Goal: Task Accomplishment & Management: Complete application form

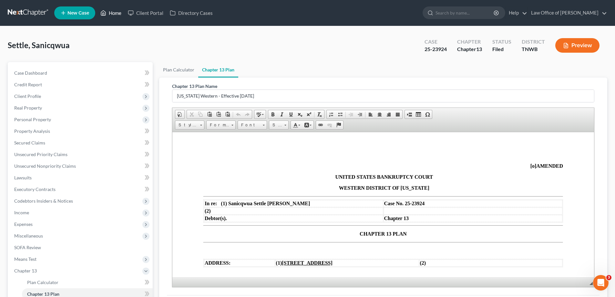
click at [116, 12] on link "Home" at bounding box center [110, 13] width 27 height 12
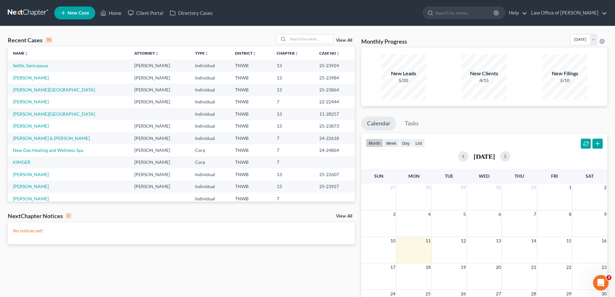
click at [85, 13] on span "New Case" at bounding box center [78, 13] width 22 height 5
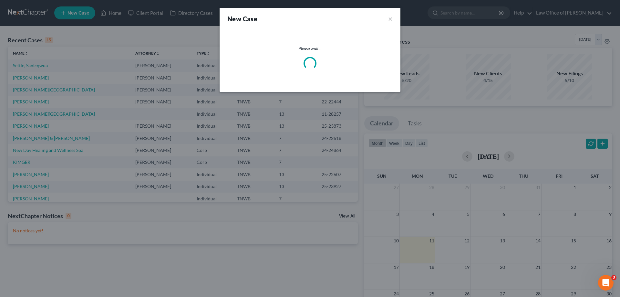
select select "76"
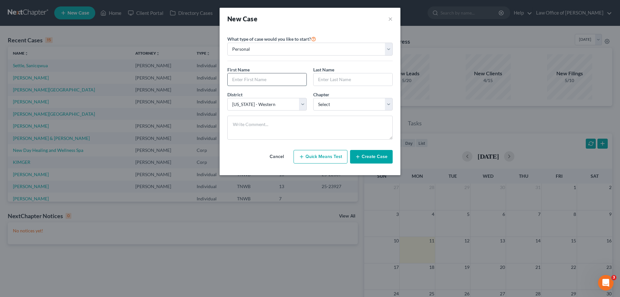
click at [261, 80] on input "text" at bounding box center [267, 79] width 79 height 12
type input "a"
type input "[PERSON_NAME]"
click at [375, 156] on button "Create Case" at bounding box center [371, 157] width 43 height 14
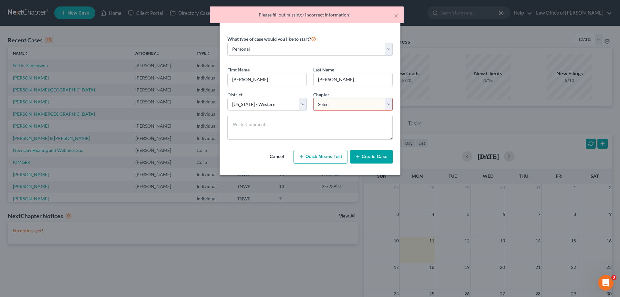
click at [389, 106] on select "Select 7 11 12 13" at bounding box center [352, 104] width 79 height 13
select select "0"
click at [313, 98] on select "Select 7 11 12 13" at bounding box center [352, 104] width 79 height 13
click at [363, 157] on button "Create Case" at bounding box center [371, 157] width 43 height 14
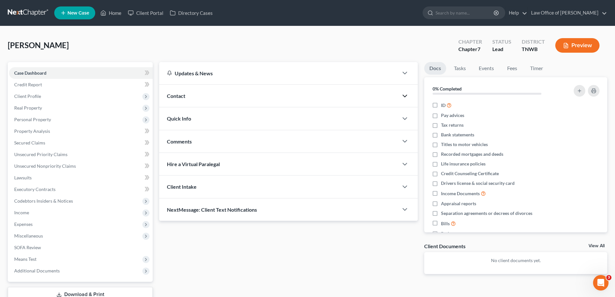
click at [405, 98] on icon "button" at bounding box center [405, 96] width 8 height 8
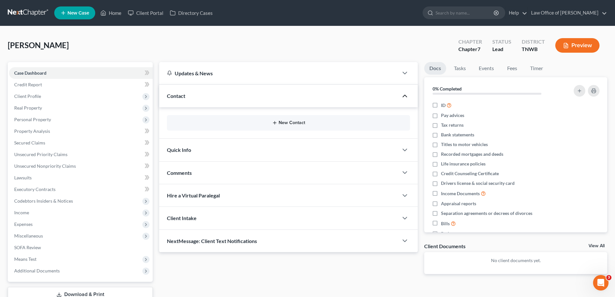
click at [291, 123] on button "New Contact" at bounding box center [288, 122] width 233 height 5
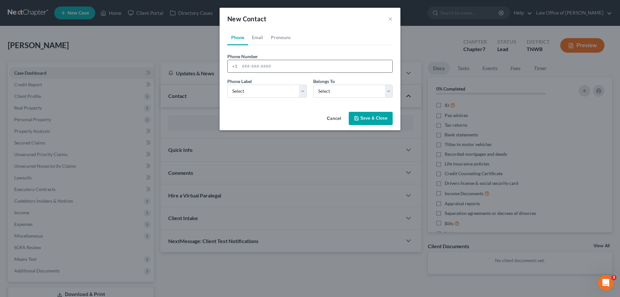
click at [284, 67] on input "tel" at bounding box center [315, 66] width 153 height 12
type input "3"
type input "[PHONE_NUMBER]"
click at [304, 92] on select "Select Mobile Home Work Other" at bounding box center [266, 91] width 79 height 13
select select "0"
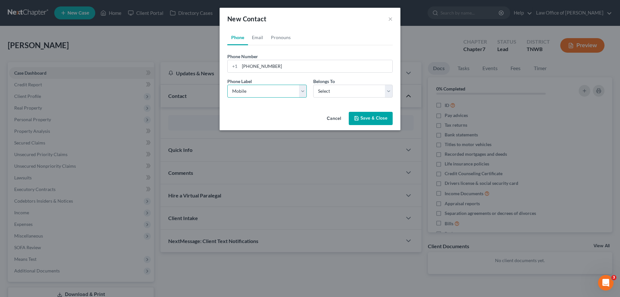
click at [227, 85] on select "Select Mobile Home Work Other" at bounding box center [266, 91] width 79 height 13
drag, startPoint x: 388, startPoint y: 91, endPoint x: 372, endPoint y: 97, distance: 17.0
click at [388, 91] on select "Select Client Other" at bounding box center [352, 91] width 79 height 13
select select "0"
click at [313, 85] on select "Select Client Other" at bounding box center [352, 91] width 79 height 13
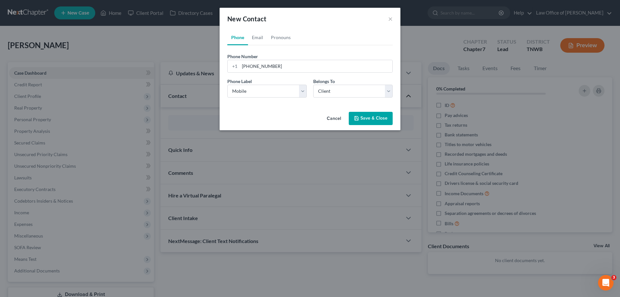
click at [372, 115] on button "Save & Close" at bounding box center [371, 119] width 44 height 14
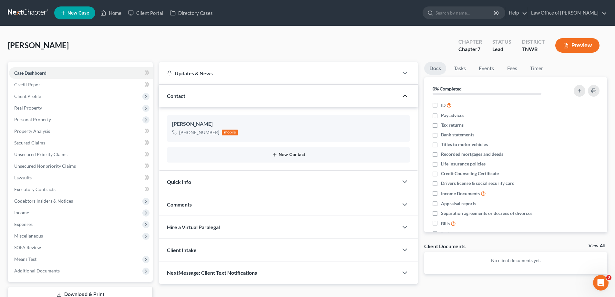
click at [289, 155] on button "New Contact" at bounding box center [288, 154] width 233 height 5
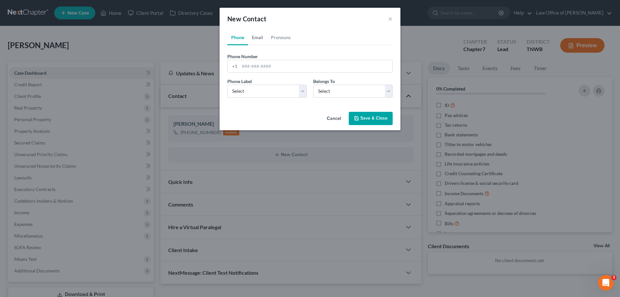
click at [260, 38] on link "Email" at bounding box center [257, 37] width 19 height 15
click at [279, 65] on input "email" at bounding box center [315, 66] width 153 height 12
type input "[EMAIL_ADDRESS][DOMAIN_NAME]"
drag, startPoint x: 304, startPoint y: 92, endPoint x: 291, endPoint y: 96, distance: 12.7
click at [304, 92] on select "Select Home Work Other" at bounding box center [266, 91] width 79 height 13
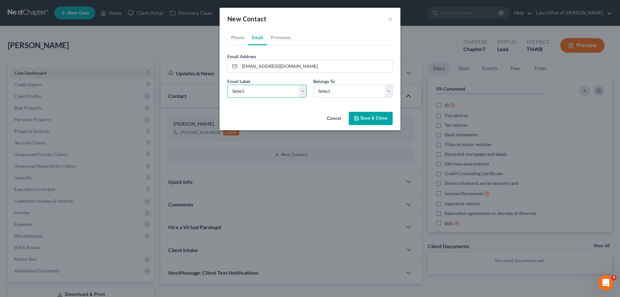
select select "0"
click at [227, 85] on select "Select Home Work Other" at bounding box center [266, 91] width 79 height 13
drag, startPoint x: 386, startPoint y: 89, endPoint x: 377, endPoint y: 97, distance: 11.7
click at [386, 89] on select "Select Client Other" at bounding box center [352, 91] width 79 height 13
select select "0"
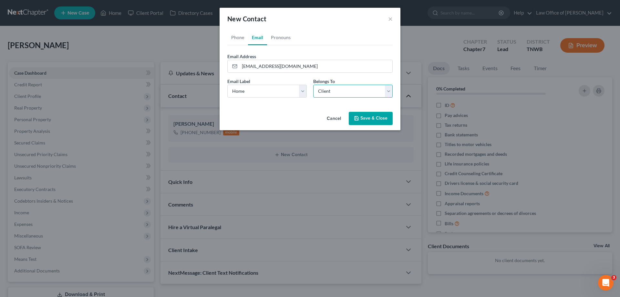
click at [313, 85] on select "Select Client Other" at bounding box center [352, 91] width 79 height 13
click at [360, 116] on button "Save & Close" at bounding box center [371, 119] width 44 height 14
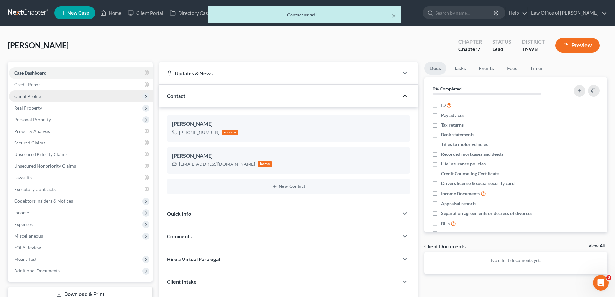
click at [27, 96] on span "Client Profile" at bounding box center [27, 95] width 27 height 5
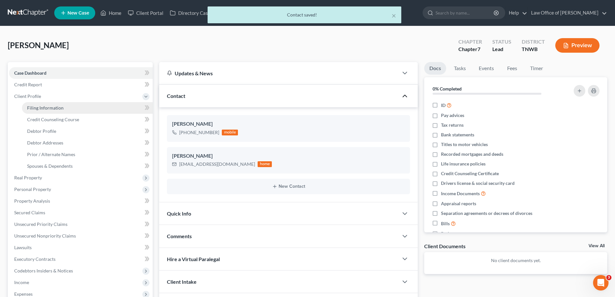
click at [49, 107] on span "Filing Information" at bounding box center [45, 107] width 36 height 5
select select "1"
select select "0"
select select "76"
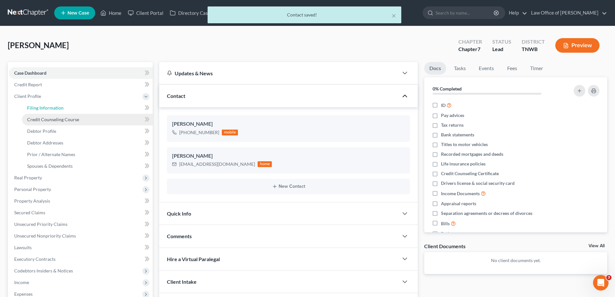
select select "0"
select select "44"
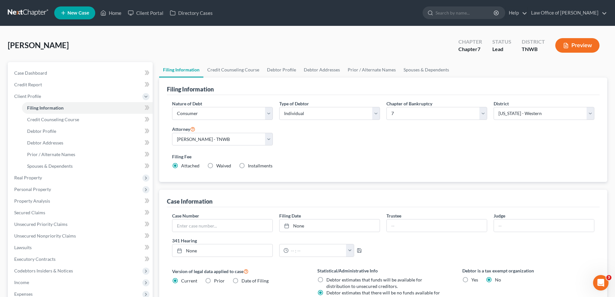
click at [248, 164] on label "Installments Installments" at bounding box center [260, 165] width 25 height 6
click at [250, 164] on input "Installments Installments" at bounding box center [252, 164] width 4 height 4
radio input "true"
radio input "false"
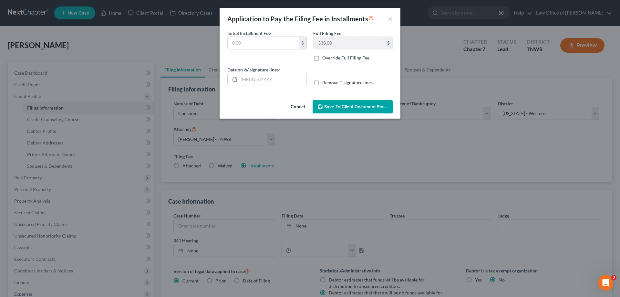
type input "0.00"
type input "[DATE]"
click at [344, 106] on span "Save to Client Document Storage" at bounding box center [358, 106] width 68 height 5
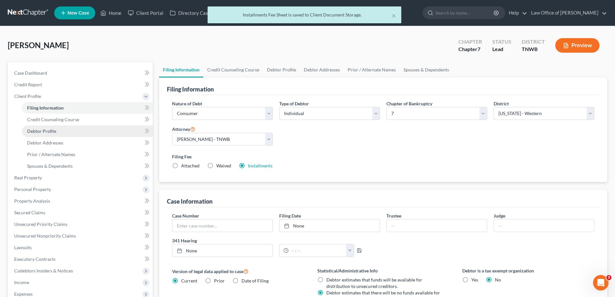
click at [38, 131] on span "Debtor Profile" at bounding box center [41, 130] width 29 height 5
select select "0"
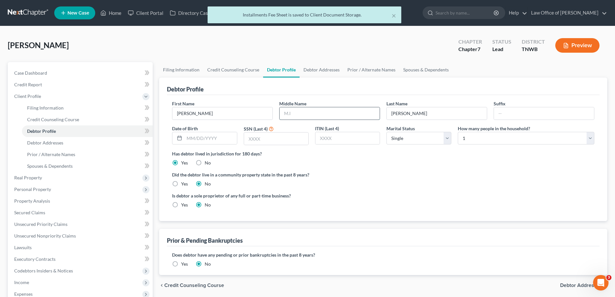
click at [299, 115] on input "text" at bounding box center [329, 113] width 100 height 12
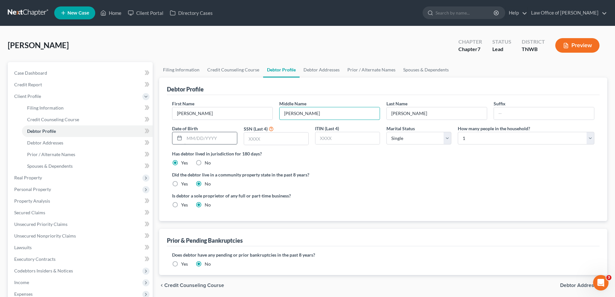
type input "[PERSON_NAME]"
click at [225, 138] on input "text" at bounding box center [210, 138] width 52 height 12
type input "[DATE]"
click at [273, 140] on input "text" at bounding box center [276, 138] width 64 height 12
type input "9594"
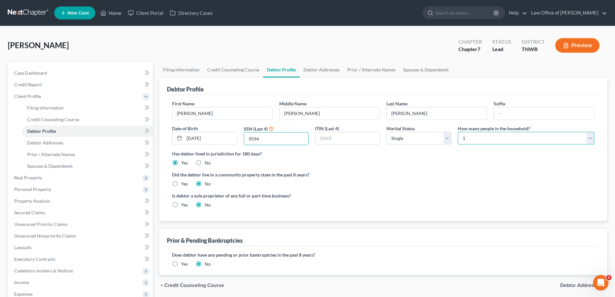
click at [495, 140] on select "Select 1 2 3 4 5 6 7 8 9 10 11 12 13 14 15 16 17 18 19 20" at bounding box center [526, 138] width 137 height 13
select select "3"
click at [458, 132] on select "Select 1 2 3 4 5 6 7 8 9 10 11 12 13 14 15 16 17 18 19 20" at bounding box center [526, 138] width 137 height 13
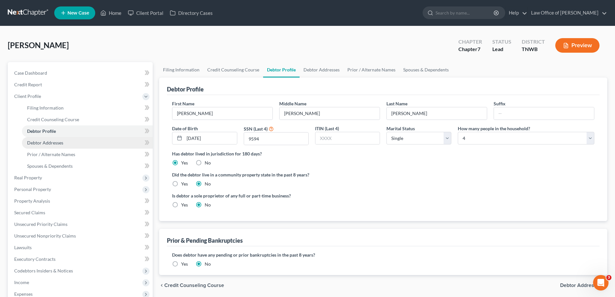
click at [49, 144] on span "Debtor Addresses" at bounding box center [45, 142] width 36 height 5
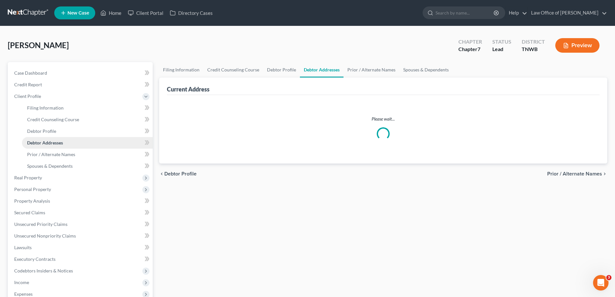
select select "0"
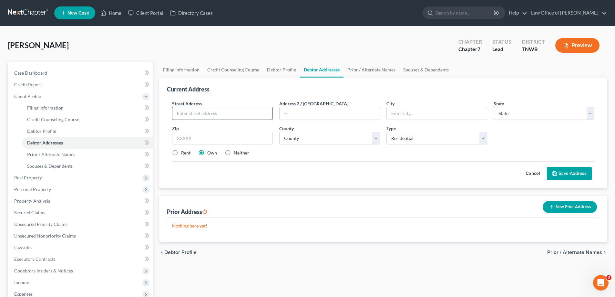
click at [187, 112] on input "text" at bounding box center [222, 113] width 100 height 12
type input "[STREET_ADDRESS]"
type input "38119"
type input "[GEOGRAPHIC_DATA]"
select select "44"
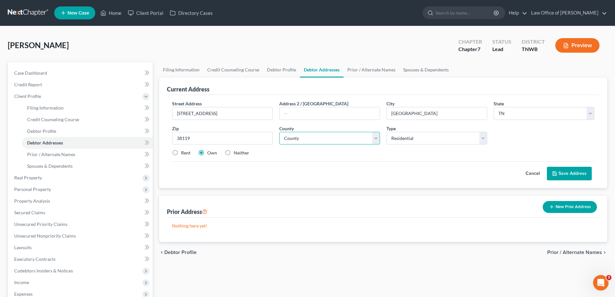
drag, startPoint x: 375, startPoint y: 138, endPoint x: 353, endPoint y: 148, distance: 24.0
click at [375, 138] on select "County [GEOGRAPHIC_DATA] [GEOGRAPHIC_DATA] [GEOGRAPHIC_DATA] [GEOGRAPHIC_DATA] …" at bounding box center [329, 138] width 101 height 13
select select "78"
click at [279, 132] on select "County [GEOGRAPHIC_DATA] [GEOGRAPHIC_DATA] [GEOGRAPHIC_DATA] [GEOGRAPHIC_DATA] …" at bounding box center [329, 138] width 101 height 13
click at [181, 152] on label "Rent" at bounding box center [185, 152] width 9 height 6
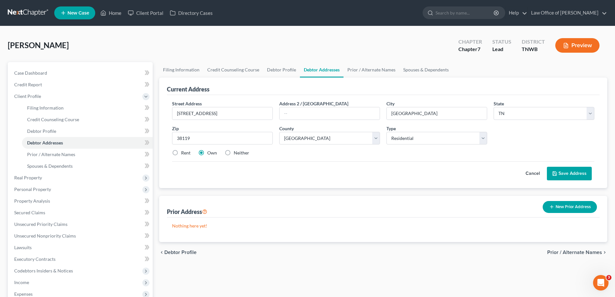
click at [184, 152] on input "Rent" at bounding box center [186, 151] width 4 height 4
radio input "true"
click at [574, 171] on button "Save Address" at bounding box center [569, 174] width 45 height 14
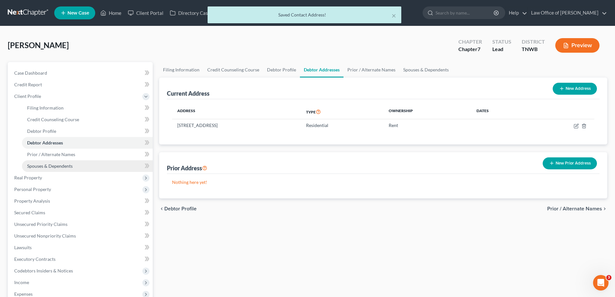
click at [55, 164] on span "Spouses & Dependents" at bounding box center [50, 165] width 46 height 5
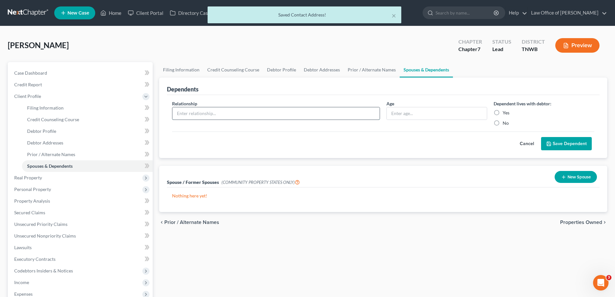
click at [204, 112] on input "text" at bounding box center [275, 113] width 207 height 12
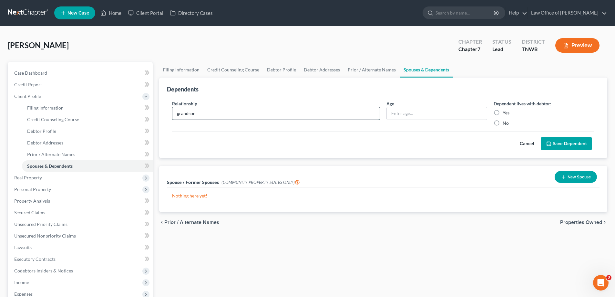
type input "grandson"
type input "11"
click at [502, 114] on label "Yes" at bounding box center [505, 112] width 7 height 6
click at [505, 114] on input "Yes" at bounding box center [507, 111] width 4 height 4
radio input "true"
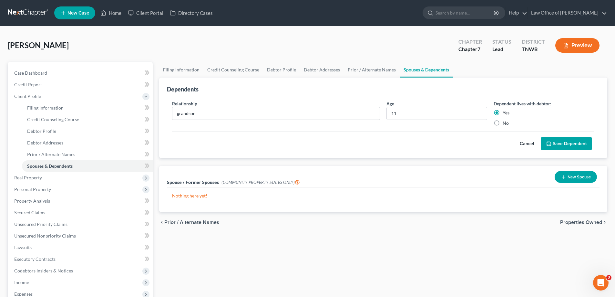
click at [562, 144] on button "Save Dependent" at bounding box center [566, 144] width 51 height 14
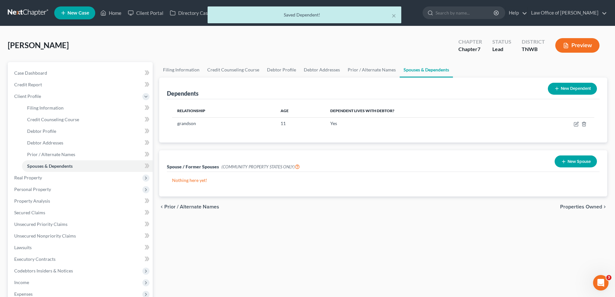
click at [581, 84] on button "New Dependent" at bounding box center [572, 89] width 49 height 12
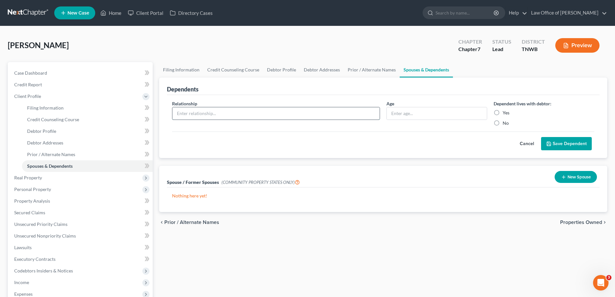
drag, startPoint x: 193, startPoint y: 111, endPoint x: 196, endPoint y: 107, distance: 5.1
click at [193, 111] on input "text" at bounding box center [275, 113] width 207 height 12
type input "grandson"
click at [406, 114] on input "text" at bounding box center [437, 113] width 100 height 12
type input "7"
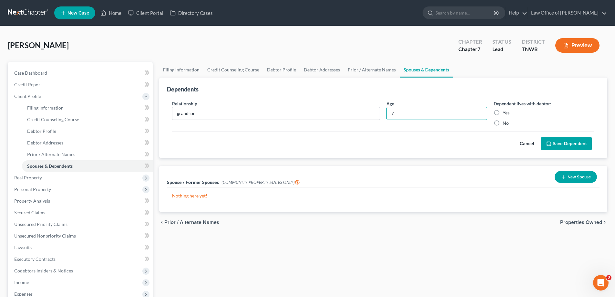
click at [502, 112] on label "Yes" at bounding box center [505, 112] width 7 height 6
click at [505, 112] on input "Yes" at bounding box center [507, 111] width 4 height 4
radio input "true"
click at [569, 140] on button "Save Dependent" at bounding box center [566, 144] width 51 height 14
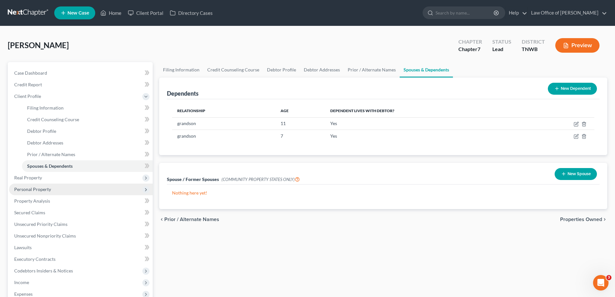
click at [36, 191] on span "Personal Property" at bounding box center [32, 188] width 37 height 5
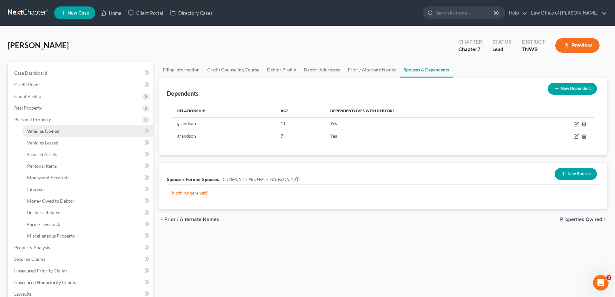
click at [60, 131] on link "Vehicles Owned" at bounding box center [87, 131] width 131 height 12
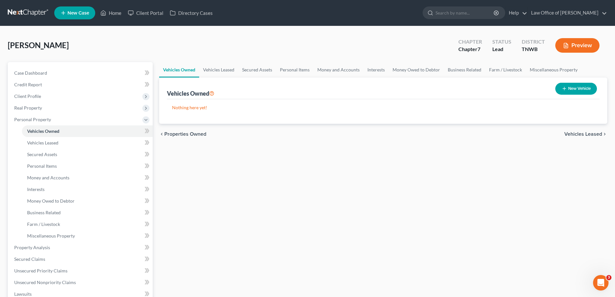
click at [566, 89] on button "New Vehicle" at bounding box center [576, 89] width 42 height 12
select select "0"
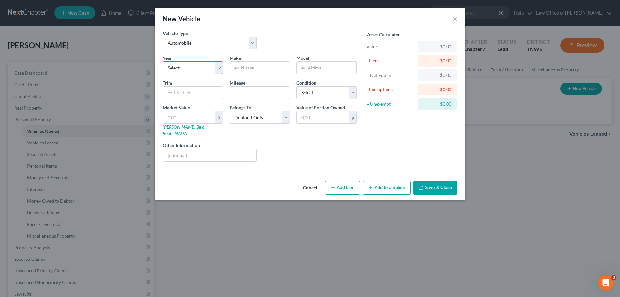
click at [219, 66] on select "Select 2026 2025 2024 2023 2022 2021 2020 2019 2018 2017 2016 2015 2014 2013 20…" at bounding box center [193, 67] width 60 height 13
select select "7"
click at [163, 61] on select "Select 2026 2025 2024 2023 2022 2021 2020 2019 2018 2017 2016 2015 2014 2013 20…" at bounding box center [193, 67] width 60 height 13
click at [257, 68] on input "text" at bounding box center [260, 68] width 60 height 12
type input "Chevrolet"
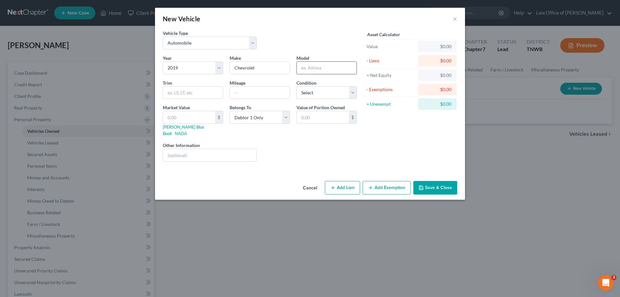
click at [323, 71] on input "text" at bounding box center [327, 68] width 60 height 12
type input "equinox"
click at [353, 93] on select "Select Excellent Very Good Good Fair Poor" at bounding box center [326, 92] width 60 height 13
select select "1"
click at [296, 86] on select "Select Excellent Very Good Good Fair Poor" at bounding box center [326, 92] width 60 height 13
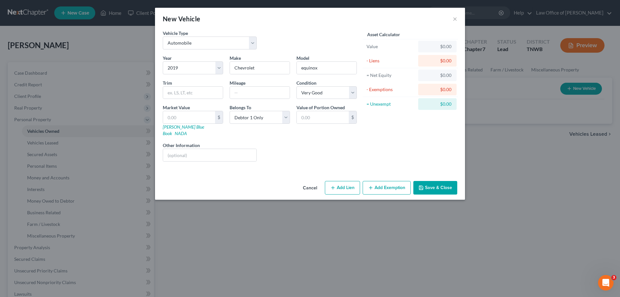
click at [429, 181] on button "Save & Close" at bounding box center [435, 188] width 44 height 14
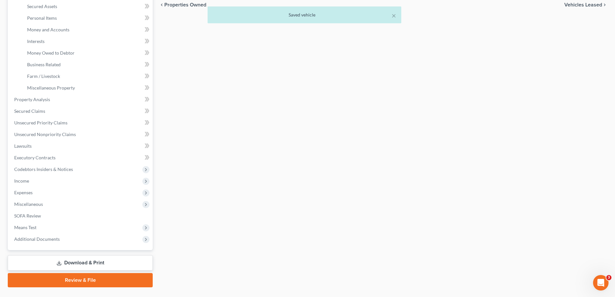
scroll to position [161, 0]
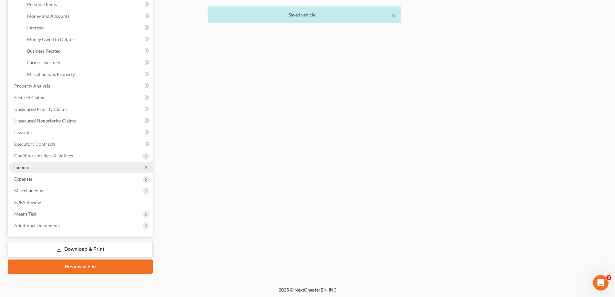
click at [23, 167] on span "Income" at bounding box center [21, 166] width 15 height 5
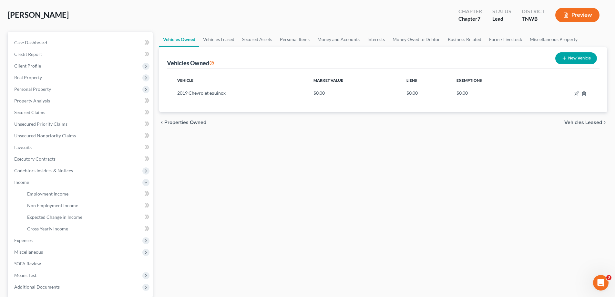
scroll to position [93, 0]
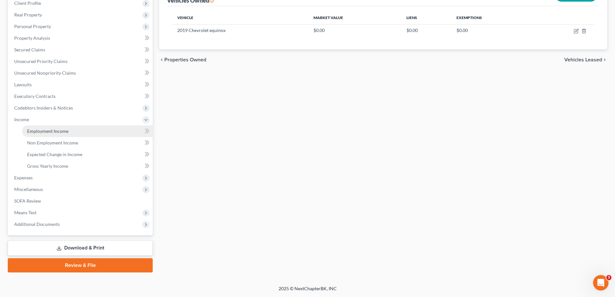
click at [41, 130] on span "Employment Income" at bounding box center [47, 130] width 41 height 5
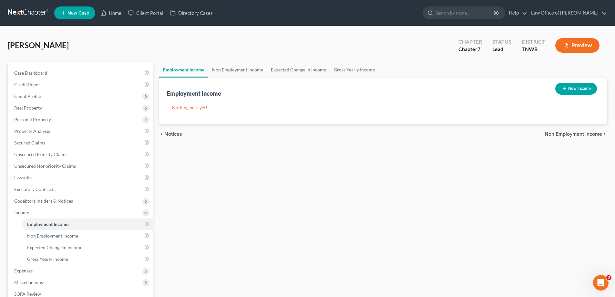
click at [575, 88] on button "New Income" at bounding box center [576, 89] width 42 height 12
select select "0"
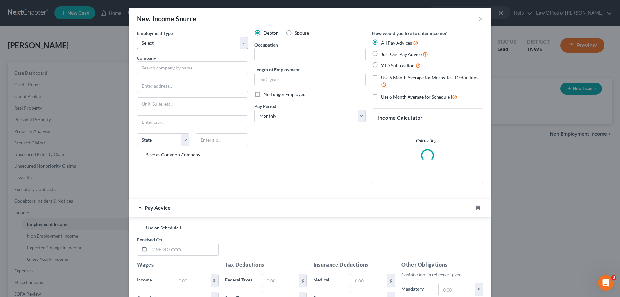
click at [240, 43] on select "Select Full or [DEMOGRAPHIC_DATA] Employment Self Employment" at bounding box center [192, 42] width 111 height 13
select select "0"
click at [137, 36] on select "Select Full or [DEMOGRAPHIC_DATA] Employment Self Employment" at bounding box center [192, 42] width 111 height 13
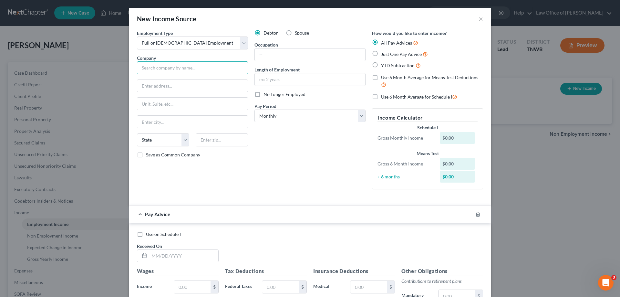
click at [232, 71] on input "text" at bounding box center [192, 67] width 111 height 13
type input "Medtronic"
click at [358, 116] on select "Select Monthly Twice Monthly Every Other Week Weekly" at bounding box center [309, 115] width 111 height 13
select select "1"
click at [254, 109] on select "Select Monthly Twice Monthly Every Other Week Weekly" at bounding box center [309, 115] width 111 height 13
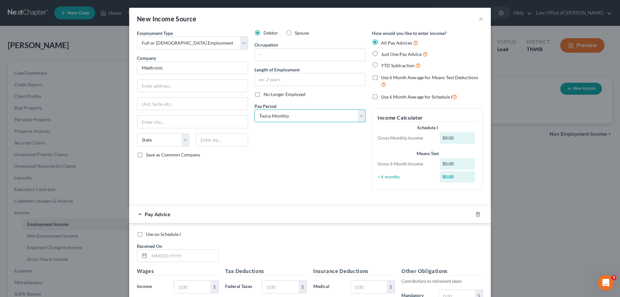
scroll to position [129, 0]
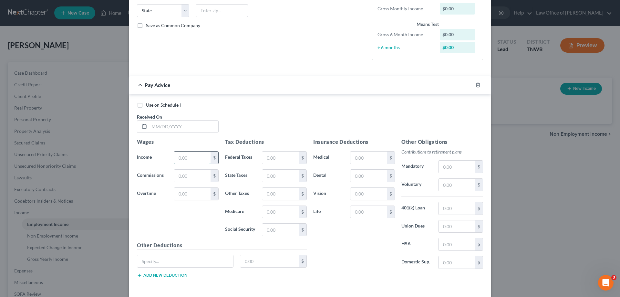
click at [191, 161] on input "text" at bounding box center [192, 157] width 36 height 12
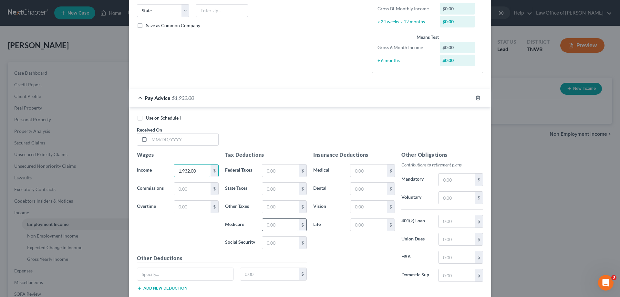
type input "1,932.00"
click at [291, 222] on input "text" at bounding box center [280, 224] width 36 height 12
type input "49.98"
click at [265, 240] on input "text" at bounding box center [280, 242] width 36 height 12
type input "213.68"
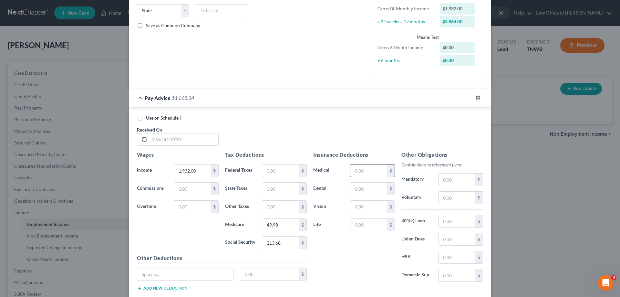
click at [364, 172] on input "text" at bounding box center [368, 170] width 36 height 12
type input "37.38"
click at [363, 191] on input "text" at bounding box center [368, 188] width 36 height 12
type input "23.23"
click at [363, 208] on input "text" at bounding box center [368, 206] width 36 height 12
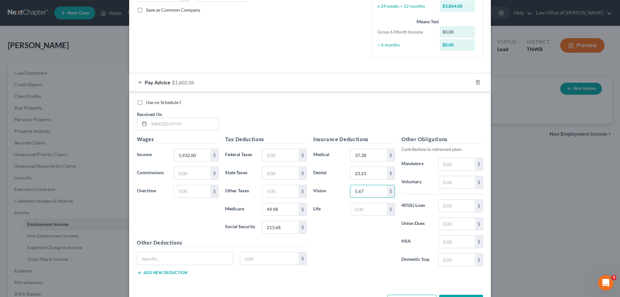
scroll to position [169, 0]
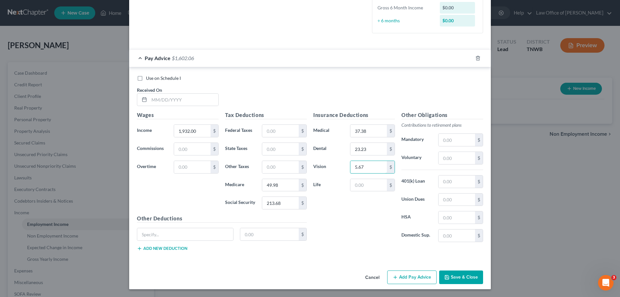
type input "5.67"
click at [459, 277] on button "Save & Close" at bounding box center [461, 277] width 44 height 14
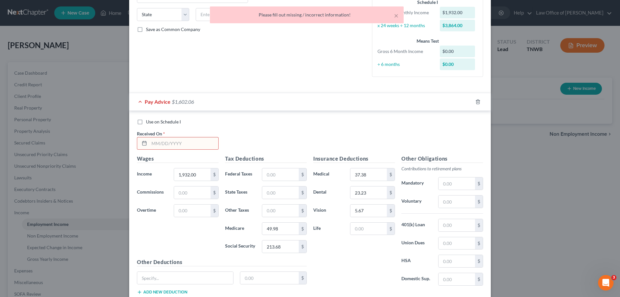
scroll to position [0, 0]
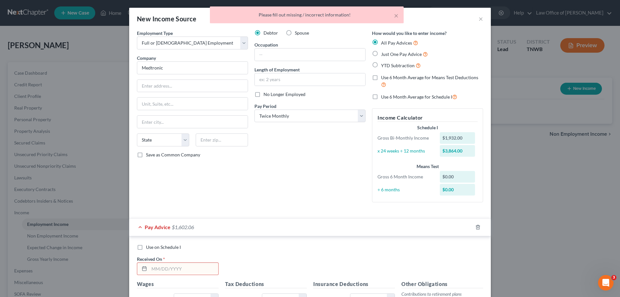
click at [381, 53] on label "Just One Pay Advice" at bounding box center [404, 53] width 47 height 7
click at [383, 53] on input "Just One Pay Advice" at bounding box center [385, 52] width 4 height 4
radio input "true"
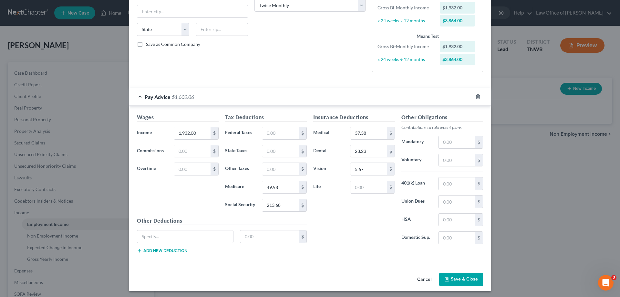
scroll to position [112, 0]
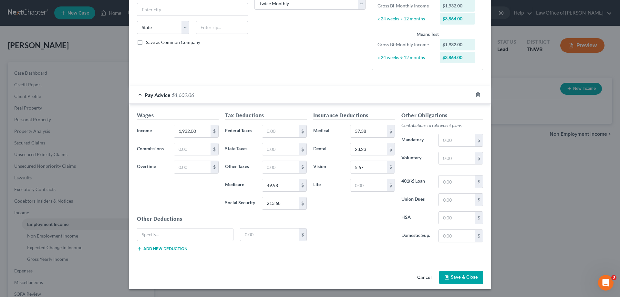
click at [454, 276] on button "Save & Close" at bounding box center [461, 277] width 44 height 14
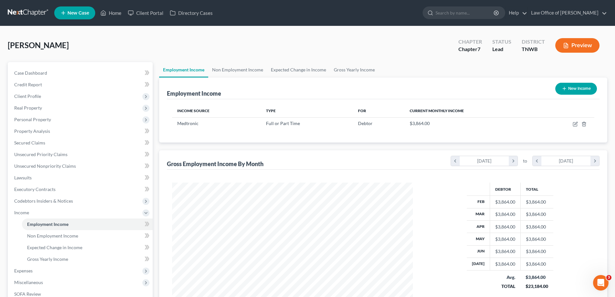
scroll to position [322593, 322460]
click at [24, 271] on span "Expenses" at bounding box center [23, 270] width 18 height 5
click at [37, 238] on span "Home" at bounding box center [33, 235] width 12 height 5
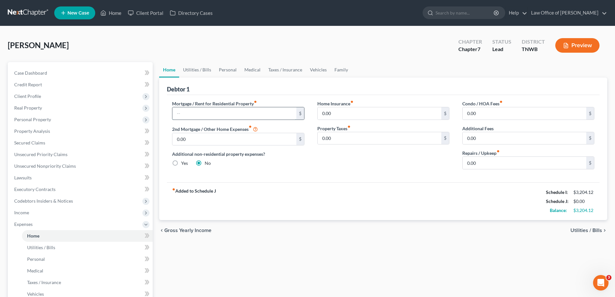
drag, startPoint x: 205, startPoint y: 111, endPoint x: 209, endPoint y: 107, distance: 5.3
click at [206, 109] on input "text" at bounding box center [234, 113] width 124 height 12
type input "1,450.00"
click at [341, 117] on input "0.00" at bounding box center [380, 113] width 124 height 12
type input "37.00"
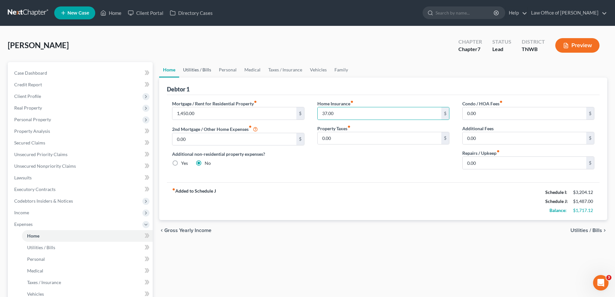
click at [188, 72] on link "Utilities / Bills" at bounding box center [197, 69] width 36 height 15
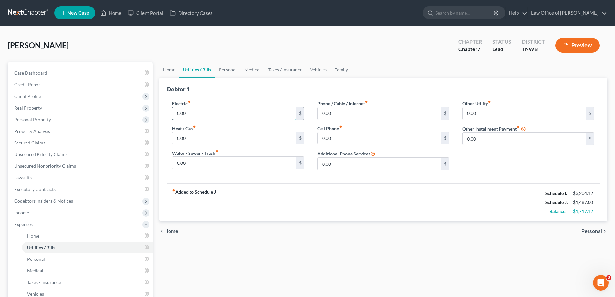
click at [194, 110] on input "0.00" at bounding box center [234, 113] width 124 height 12
type input "250.00"
click at [351, 114] on input "0.00" at bounding box center [380, 113] width 124 height 12
type input "200.00"
click at [335, 142] on input "0.00" at bounding box center [380, 138] width 124 height 12
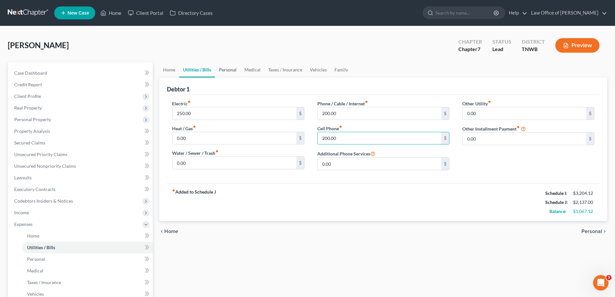
type input "200.00"
click at [227, 70] on link "Personal" at bounding box center [227, 69] width 25 height 15
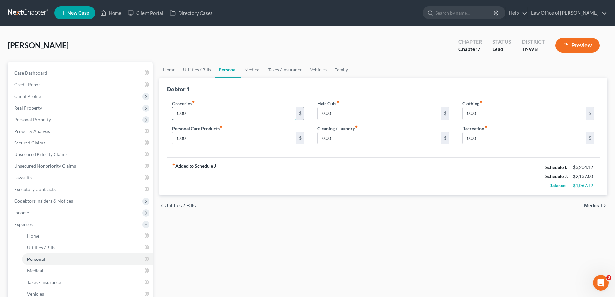
click at [198, 113] on input "0.00" at bounding box center [234, 113] width 124 height 12
type input "450.00"
click at [332, 116] on input "0.00" at bounding box center [380, 113] width 124 height 12
type input "280.00"
click at [198, 134] on input "0.00" at bounding box center [234, 138] width 124 height 12
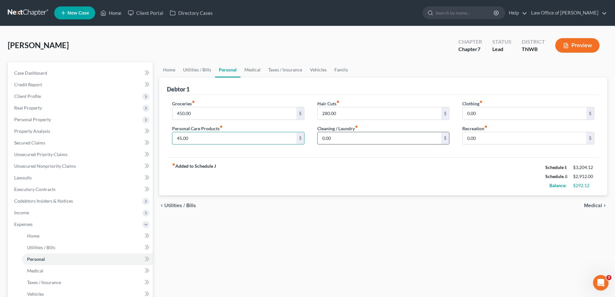
type input "45.00"
click at [336, 137] on input "0.00" at bounding box center [380, 138] width 124 height 12
type input "40.00"
click at [481, 109] on input "0.00" at bounding box center [524, 113] width 124 height 12
type input "75.00"
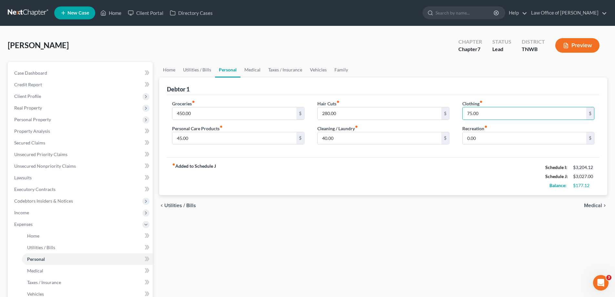
click at [490, 147] on div "Clothing fiber_manual_record 75.00 $ Recreation fiber_manual_record 0.00 $" at bounding box center [528, 125] width 145 height 50
click at [487, 139] on input "0.00" at bounding box center [524, 138] width 124 height 12
type input "75.00"
click at [247, 68] on link "Medical" at bounding box center [252, 69] width 24 height 15
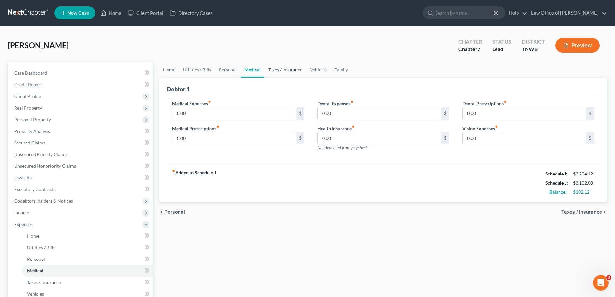
click at [285, 68] on link "Taxes / Insurance" at bounding box center [285, 69] width 42 height 15
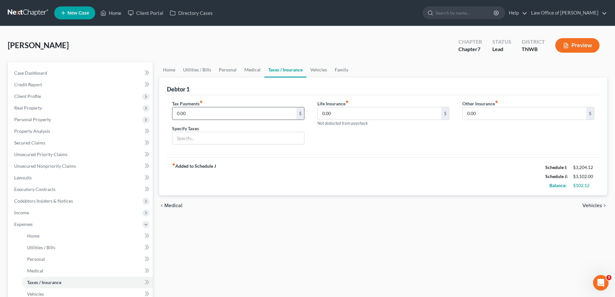
click at [193, 114] on input "0.00" at bounding box center [234, 113] width 124 height 12
click at [320, 69] on link "Vehicles" at bounding box center [318, 69] width 25 height 15
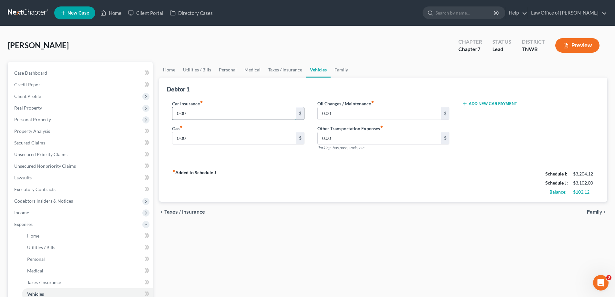
click at [209, 116] on input "0.00" at bounding box center [234, 113] width 124 height 12
type input "350.00"
click at [187, 141] on input "0.00" at bounding box center [234, 138] width 124 height 12
type input "200.00"
click at [344, 114] on input "0.00" at bounding box center [380, 113] width 124 height 12
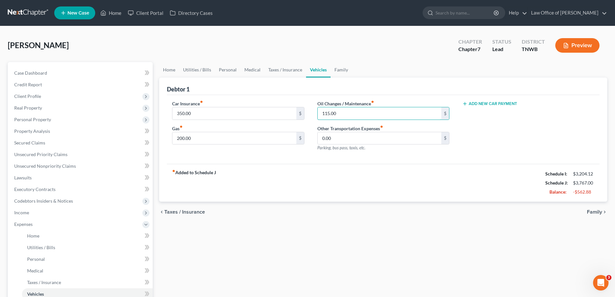
type input "115.00"
click at [479, 103] on button "Add New Car Payment" at bounding box center [489, 103] width 55 height 5
click at [477, 108] on input "text" at bounding box center [518, 113] width 112 height 12
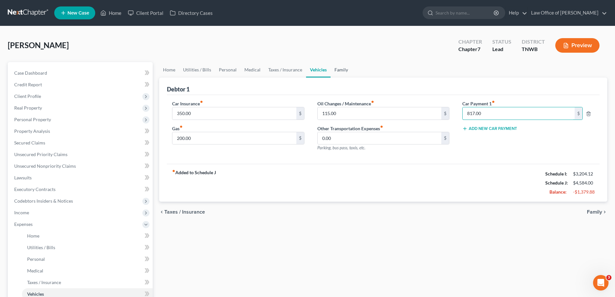
type input "817.00"
click at [340, 70] on link "Family" at bounding box center [340, 69] width 21 height 15
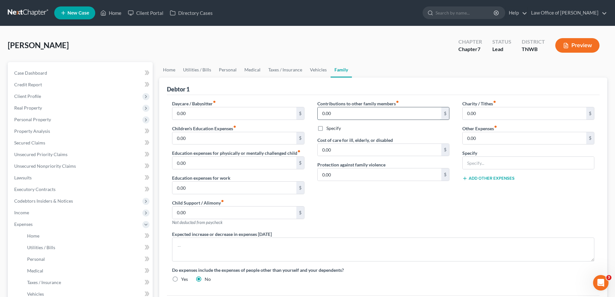
click at [336, 114] on input "0.00" at bounding box center [380, 113] width 124 height 12
click at [483, 114] on input "0.00" at bounding box center [524, 113] width 124 height 12
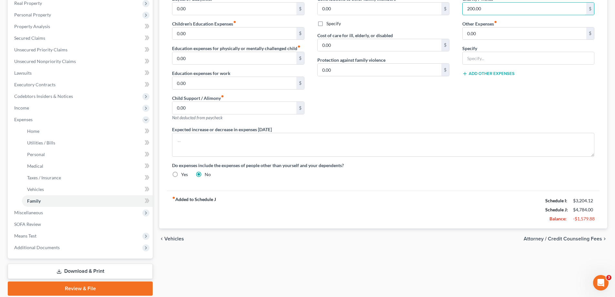
scroll to position [128, 0]
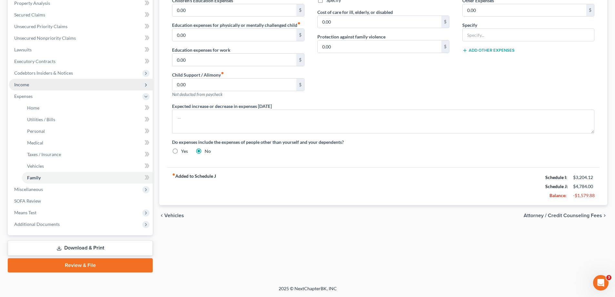
type input "200.00"
click at [20, 82] on span "Income" at bounding box center [21, 84] width 15 height 5
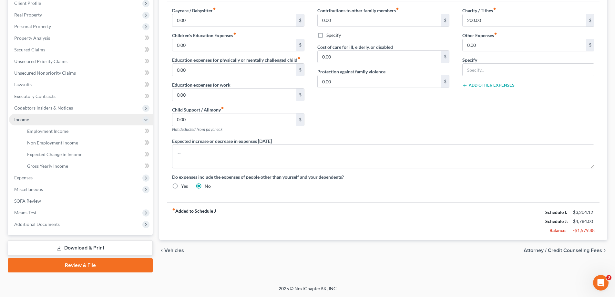
scroll to position [93, 0]
click at [51, 131] on span "Employment Income" at bounding box center [47, 130] width 41 height 5
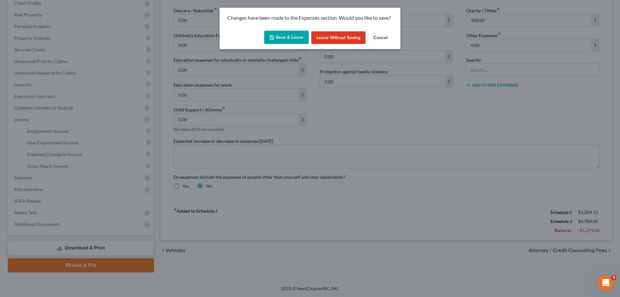
click at [285, 37] on button "Save & Leave" at bounding box center [286, 38] width 45 height 14
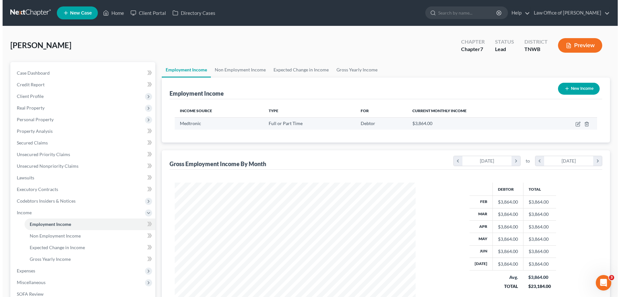
scroll to position [120, 254]
click at [575, 123] on icon "button" at bounding box center [574, 123] width 5 height 5
select select "0"
select select "1"
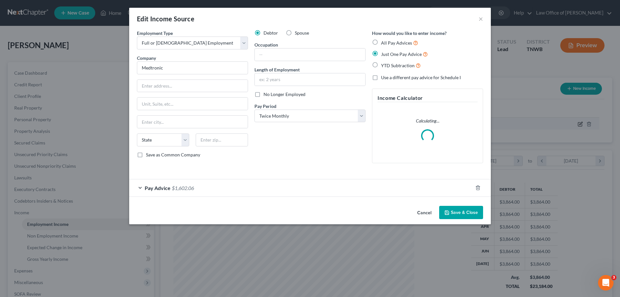
scroll to position [121, 256]
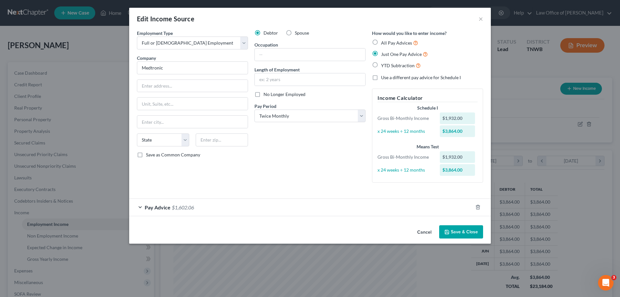
click at [140, 208] on div "Pay Advice $1,602.06" at bounding box center [300, 206] width 343 height 17
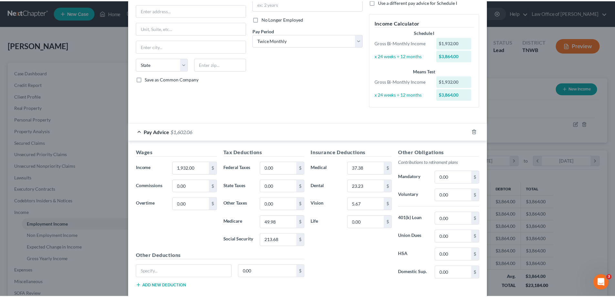
scroll to position [97, 0]
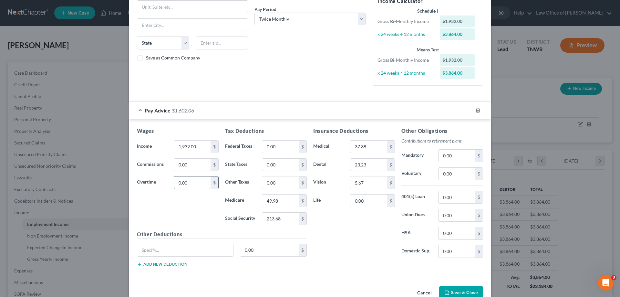
click at [194, 183] on input "0.00" at bounding box center [192, 182] width 36 height 12
type input "1,580.00"
click at [455, 290] on button "Save & Close" at bounding box center [461, 293] width 44 height 14
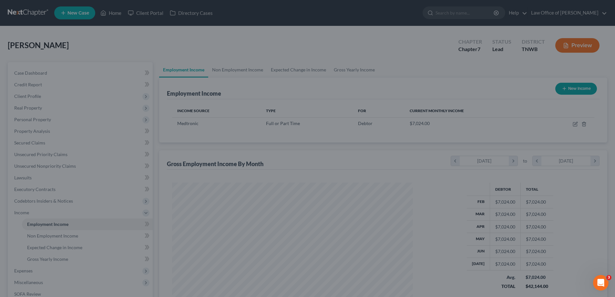
scroll to position [322593, 322460]
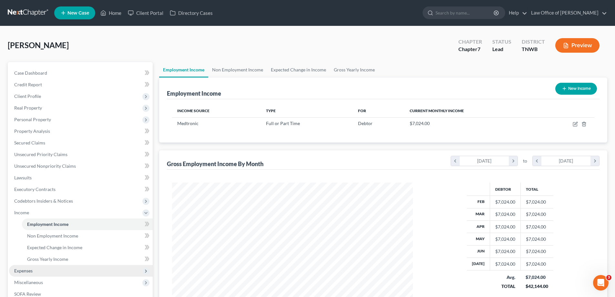
click at [34, 272] on span "Expenses" at bounding box center [81, 271] width 144 height 12
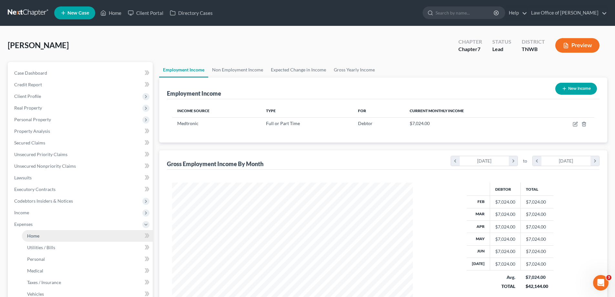
click at [41, 236] on link "Home" at bounding box center [87, 236] width 131 height 12
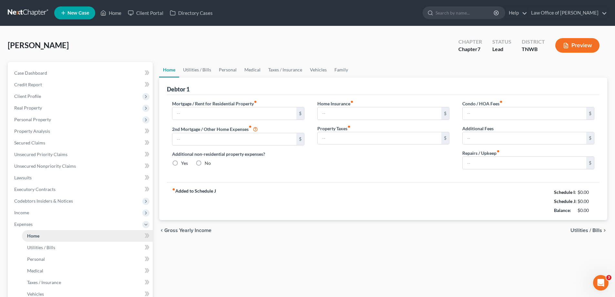
type input "1,450.00"
type input "0.00"
radio input "true"
type input "37.00"
type input "0.00"
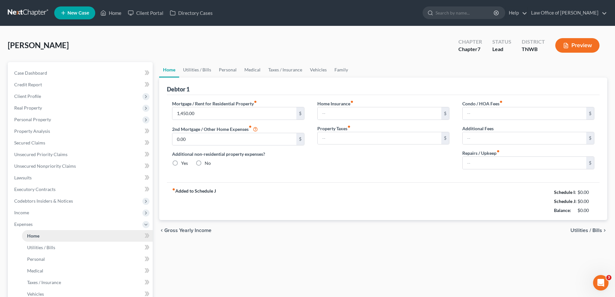
type input "0.00"
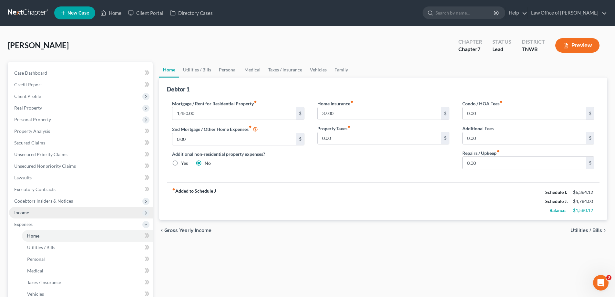
click at [38, 214] on span "Income" at bounding box center [81, 213] width 144 height 12
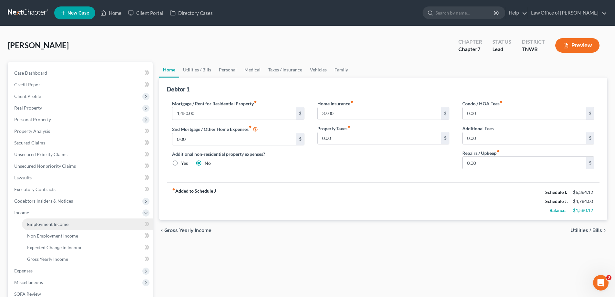
click at [51, 224] on span "Employment Income" at bounding box center [47, 223] width 41 height 5
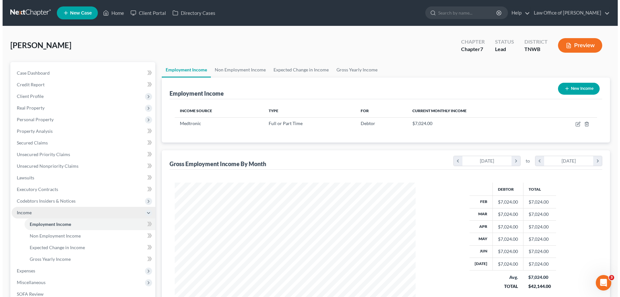
scroll to position [120, 254]
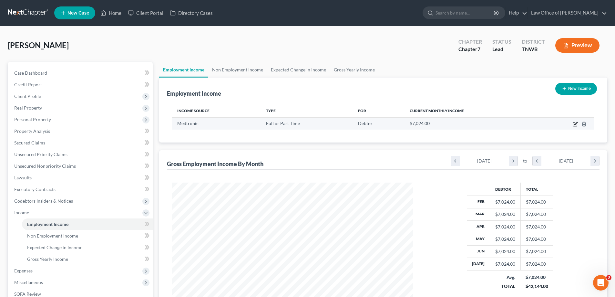
click at [573, 125] on icon "button" at bounding box center [574, 123] width 5 height 5
select select "0"
select select "1"
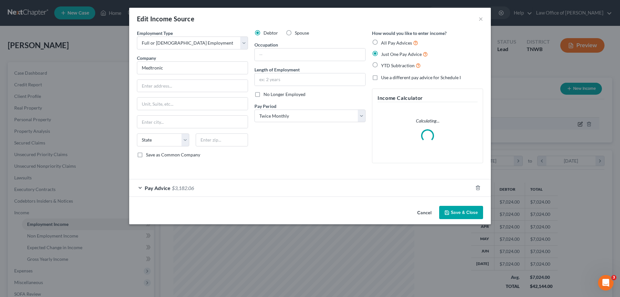
scroll to position [121, 256]
click at [142, 187] on div "Pay Advice $3,182.06" at bounding box center [300, 187] width 343 height 17
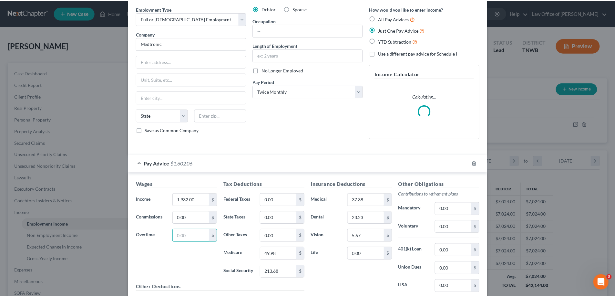
scroll to position [93, 0]
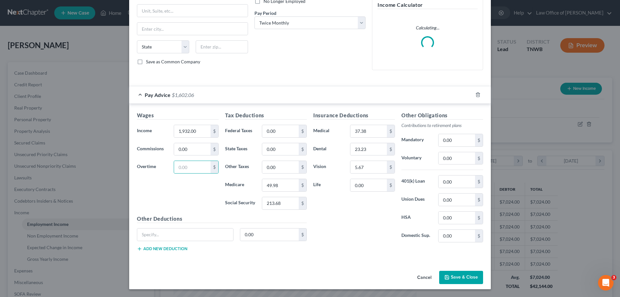
click at [467, 275] on button "Save & Close" at bounding box center [461, 277] width 44 height 14
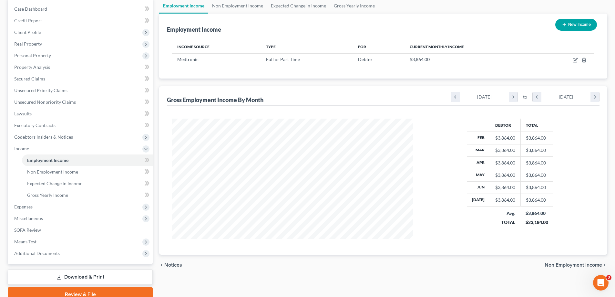
scroll to position [65, 0]
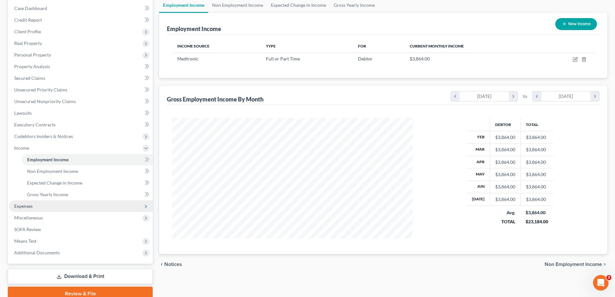
click at [24, 207] on span "Expenses" at bounding box center [23, 205] width 18 height 5
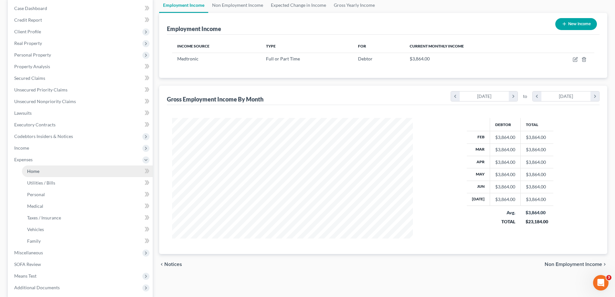
click at [31, 170] on span "Home" at bounding box center [33, 170] width 12 height 5
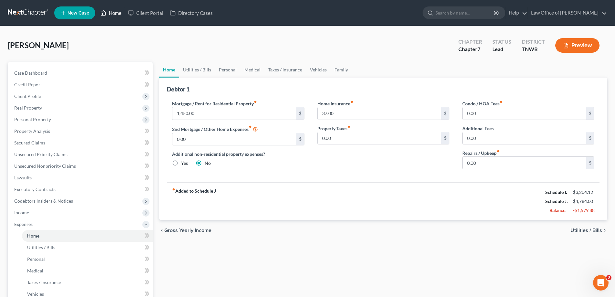
click at [115, 15] on link "Home" at bounding box center [110, 13] width 27 height 12
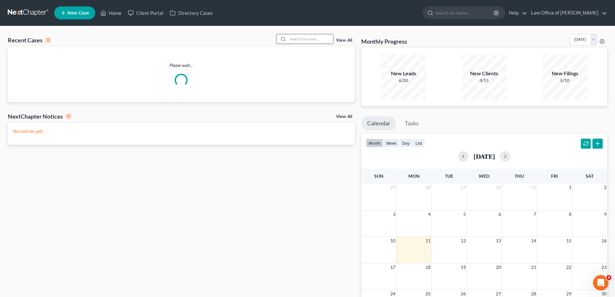
click at [303, 38] on input "search" at bounding box center [310, 38] width 45 height 9
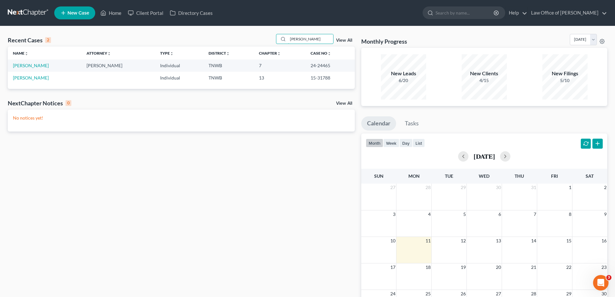
type input "[PERSON_NAME]"
